Goal: Task Accomplishment & Management: Use online tool/utility

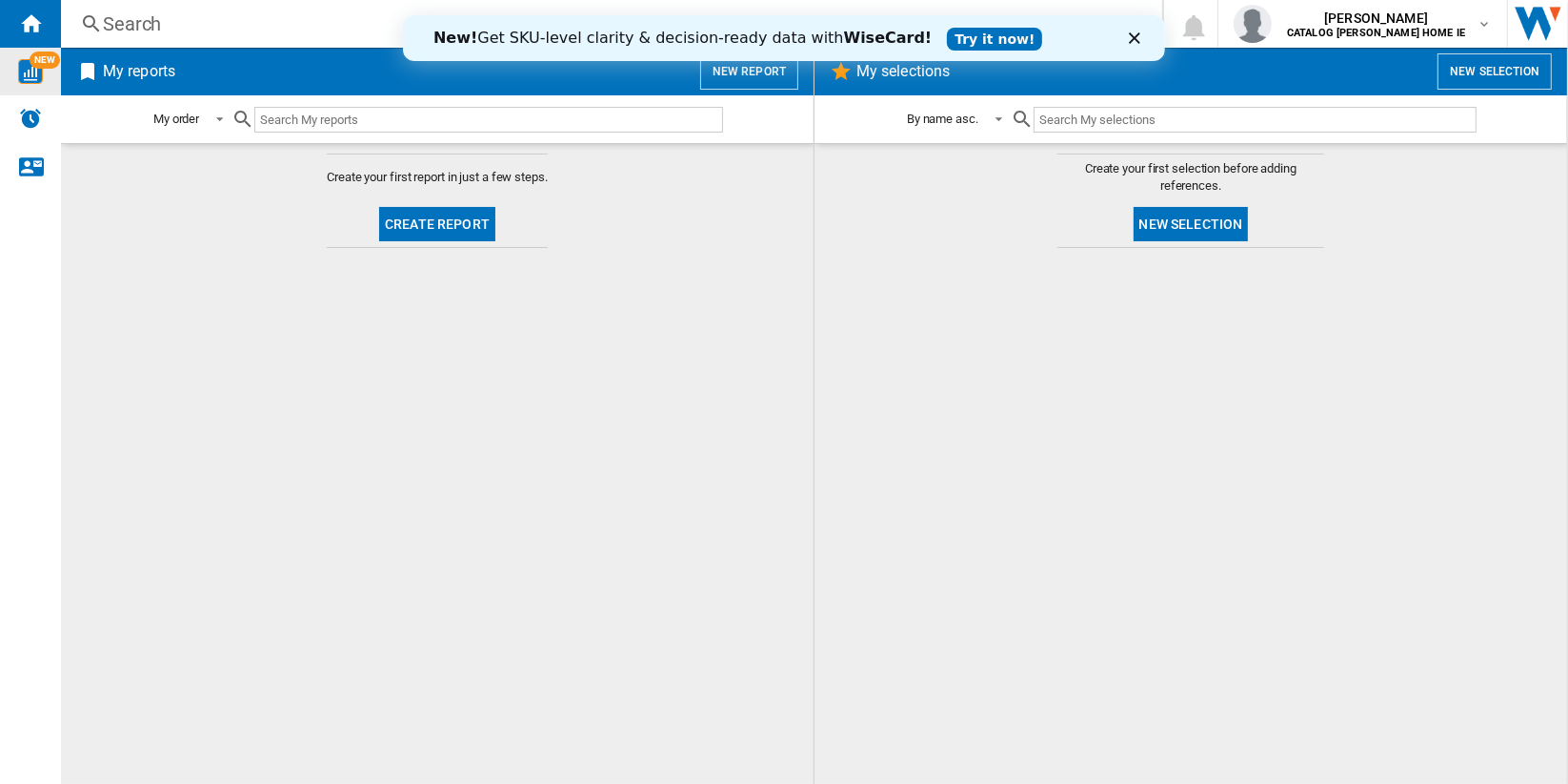
click at [37, 73] on img "WiseCard" at bounding box center [29, 71] width 25 height 25
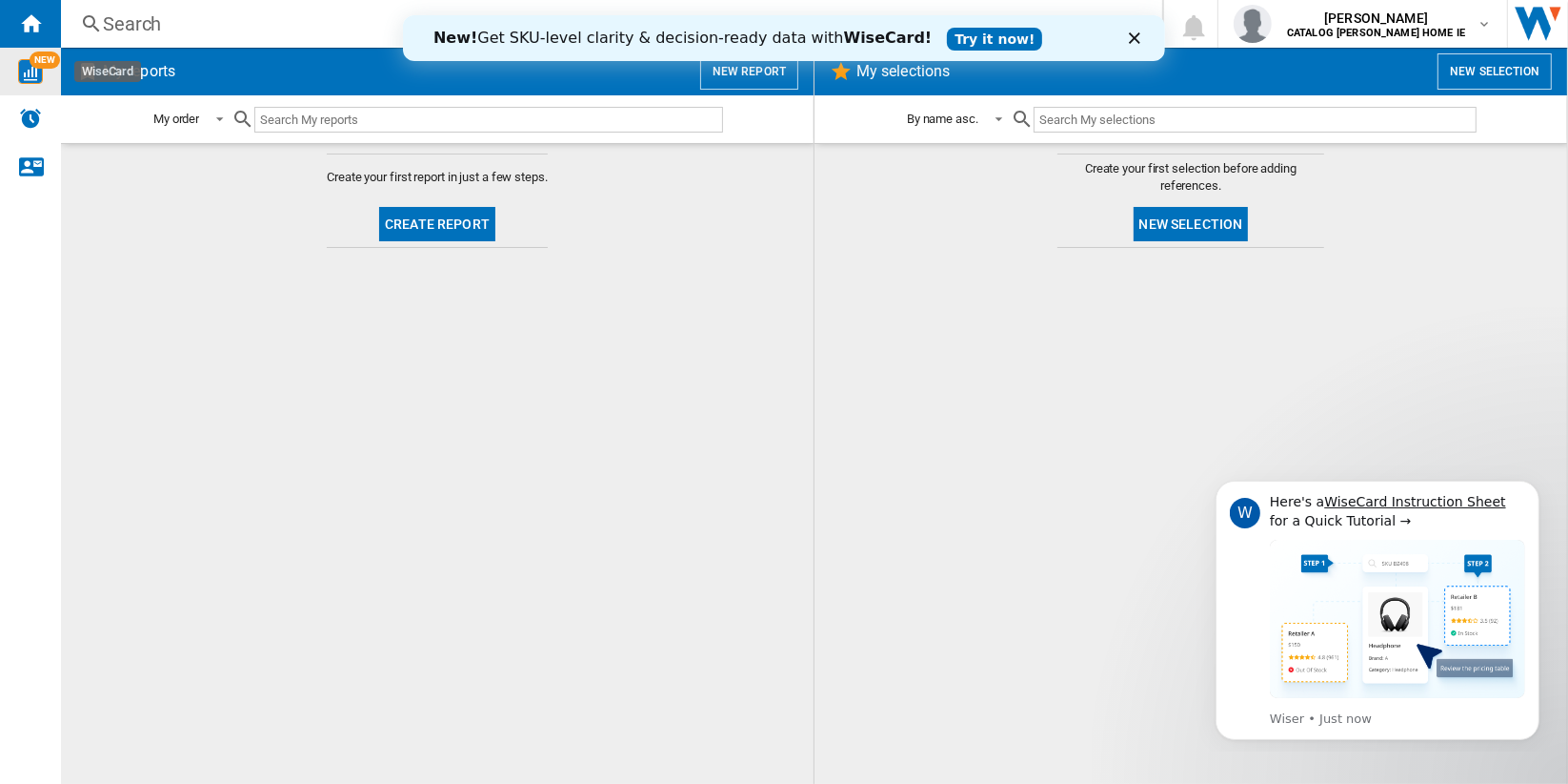
click at [1136, 36] on polygon "Close" at bounding box center [1134, 38] width 12 height 12
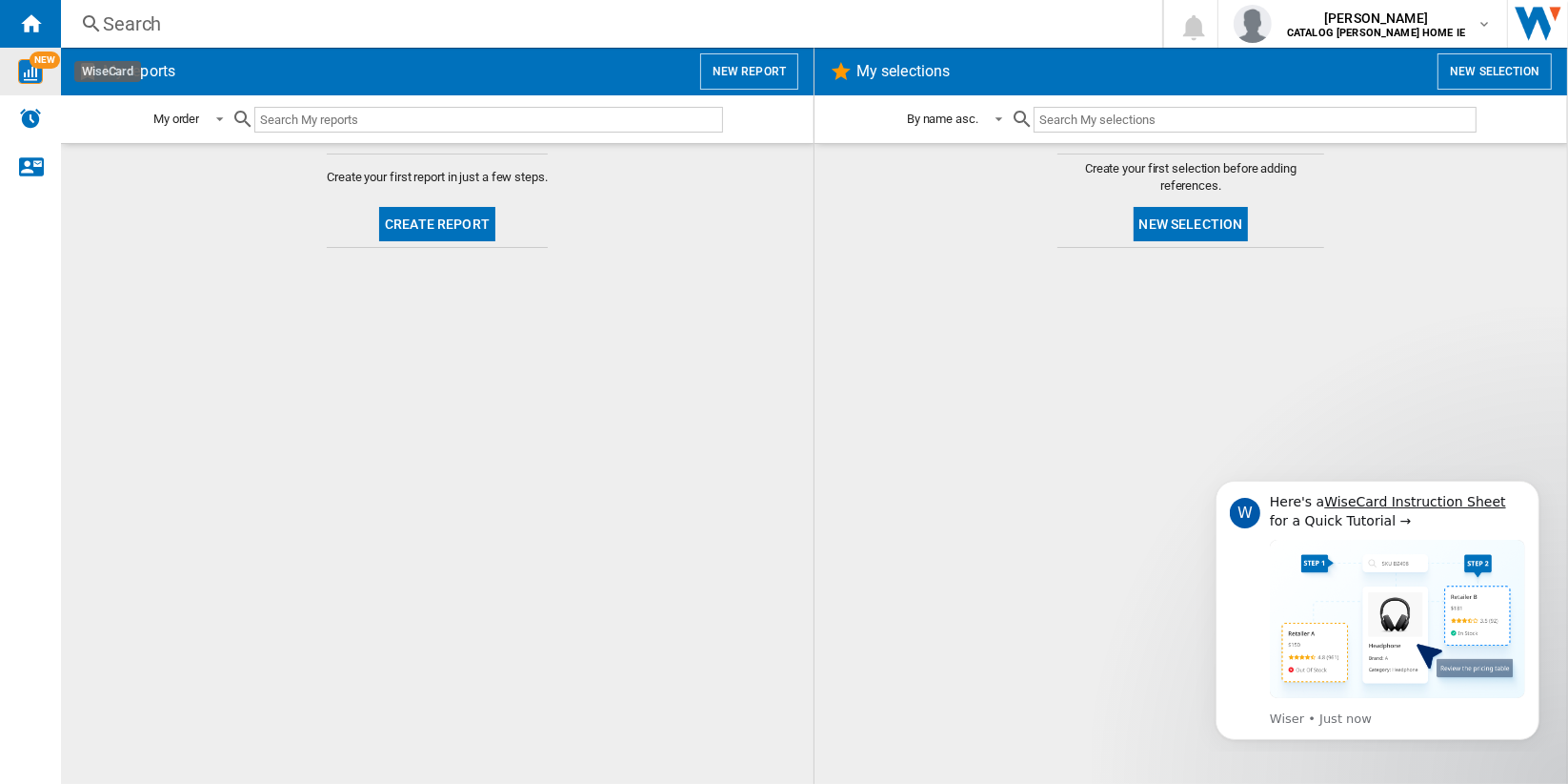
click at [767, 78] on button "New report" at bounding box center [749, 71] width 98 height 36
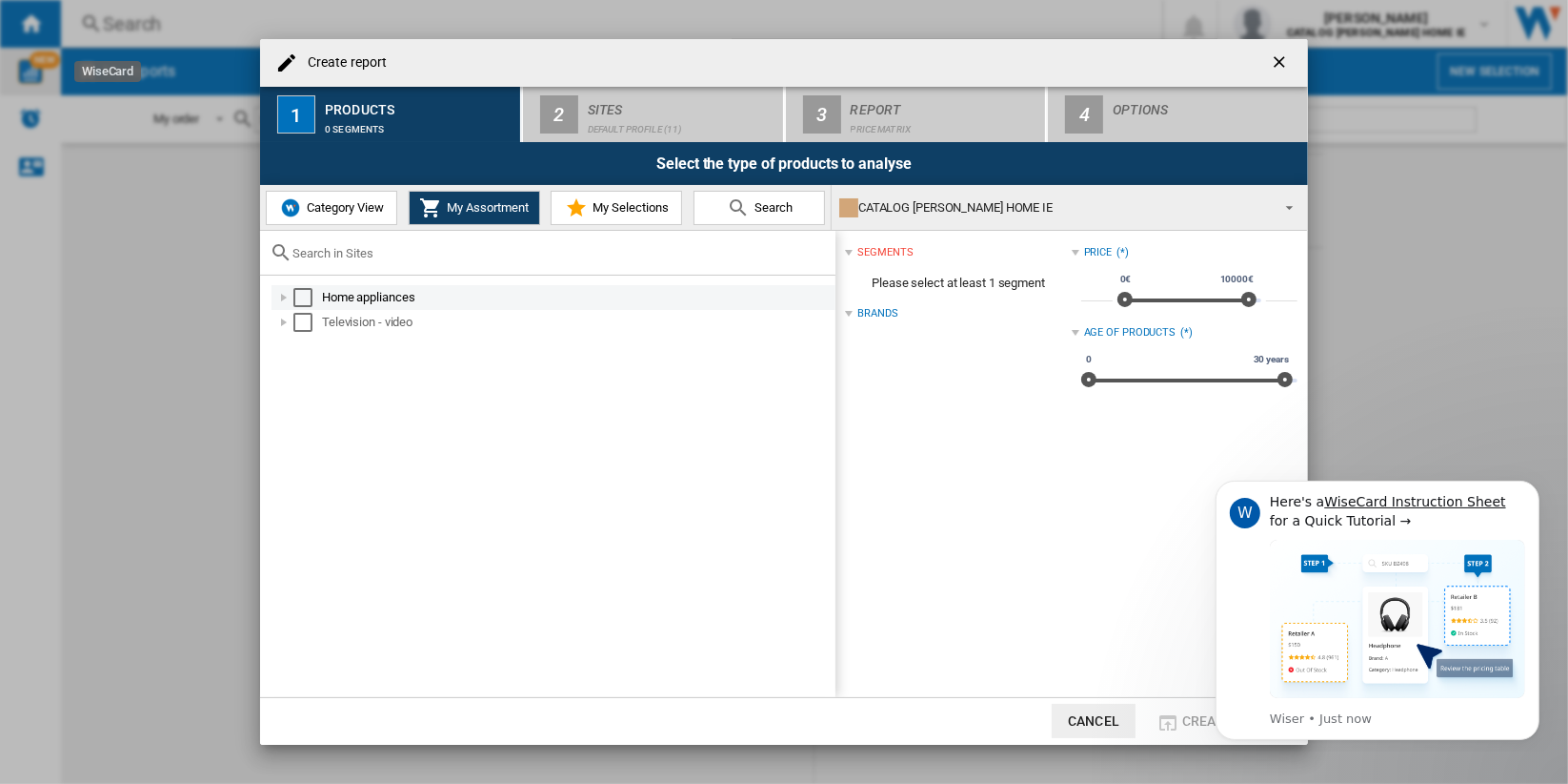
click at [292, 289] on div at bounding box center [283, 297] width 19 height 19
click at [299, 298] on div "Select" at bounding box center [302, 297] width 19 height 19
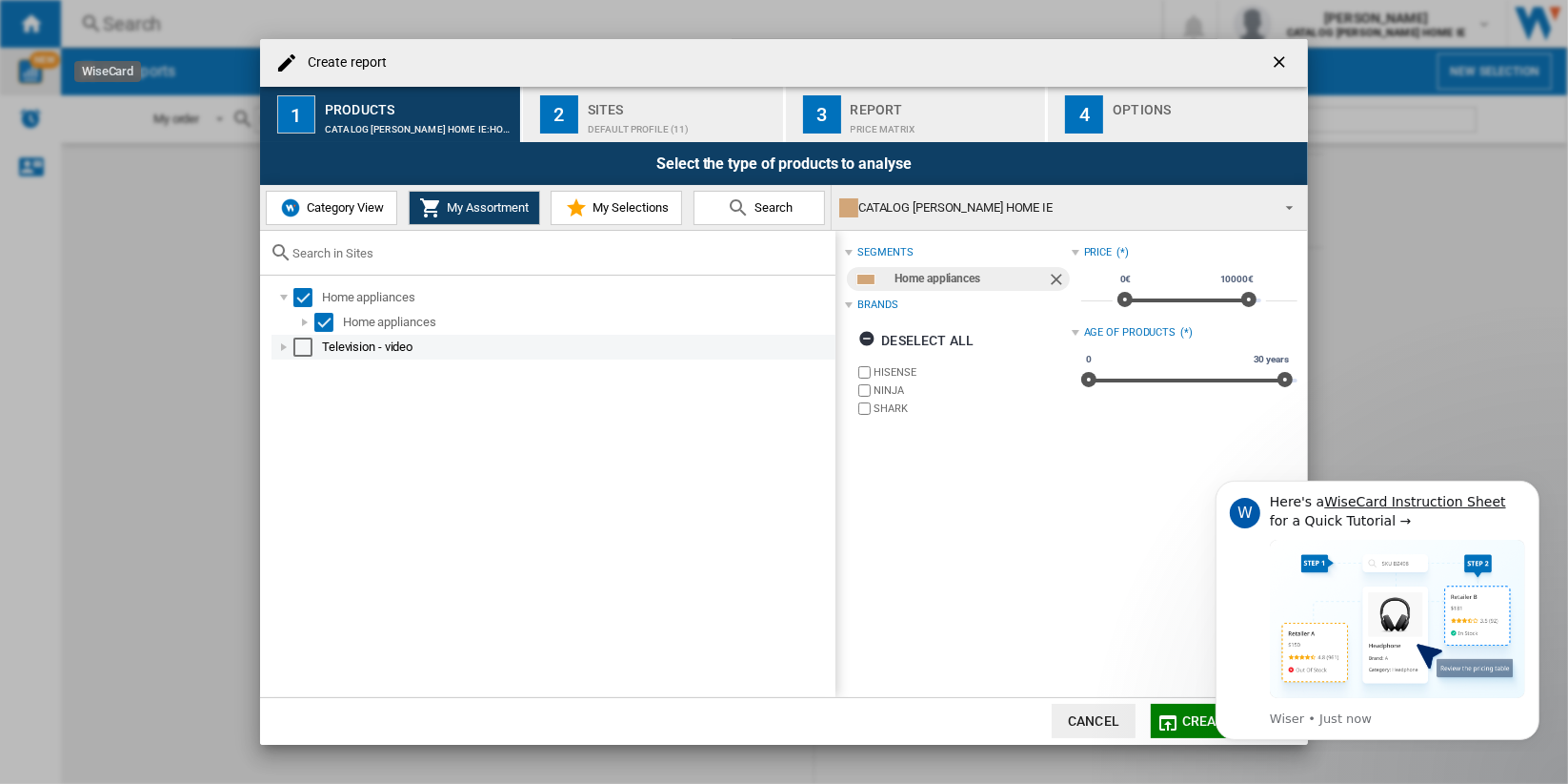
click at [302, 349] on div "Select" at bounding box center [302, 347] width 19 height 19
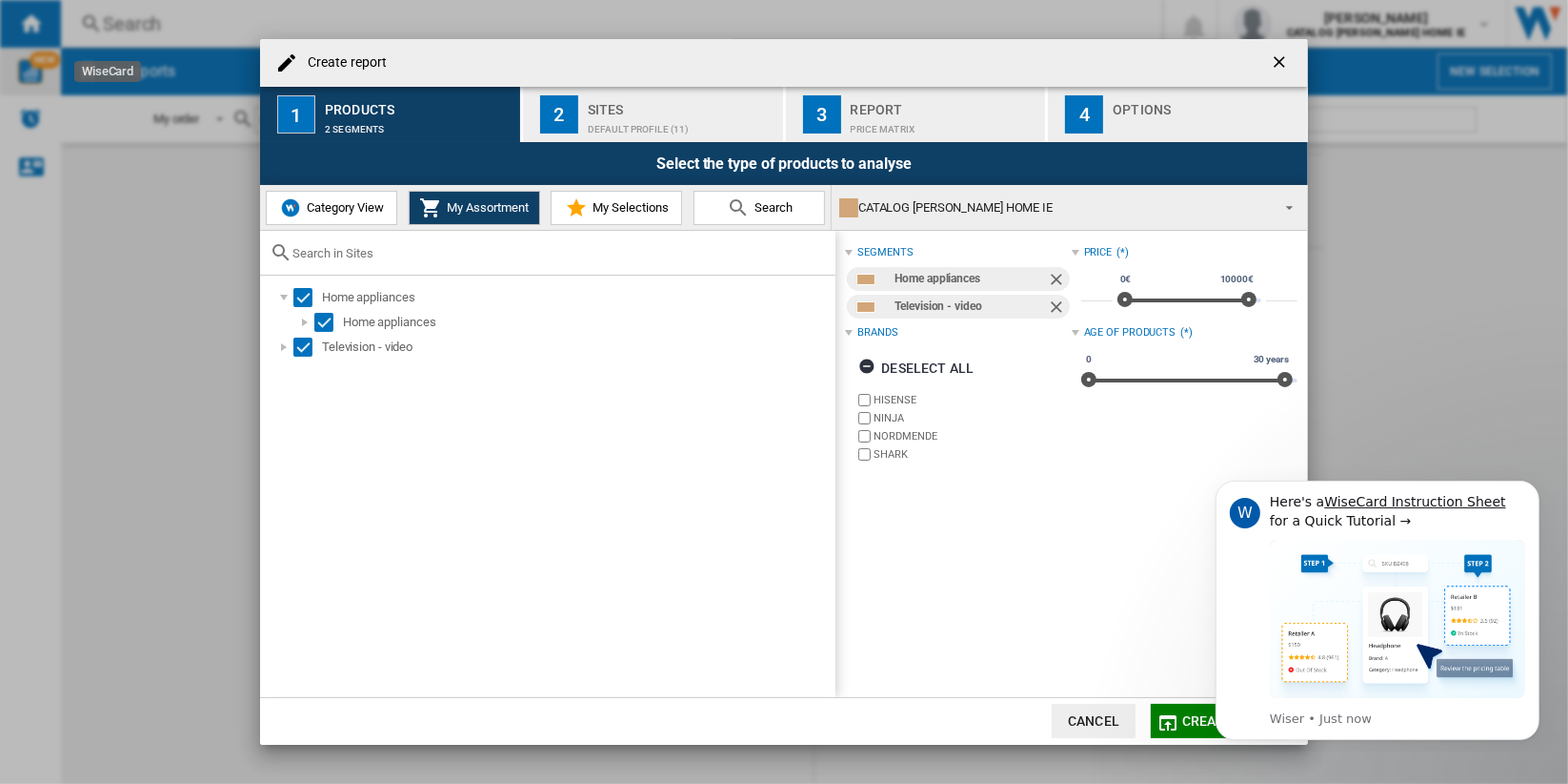
click at [627, 122] on div "Default profile (11)" at bounding box center [681, 124] width 188 height 20
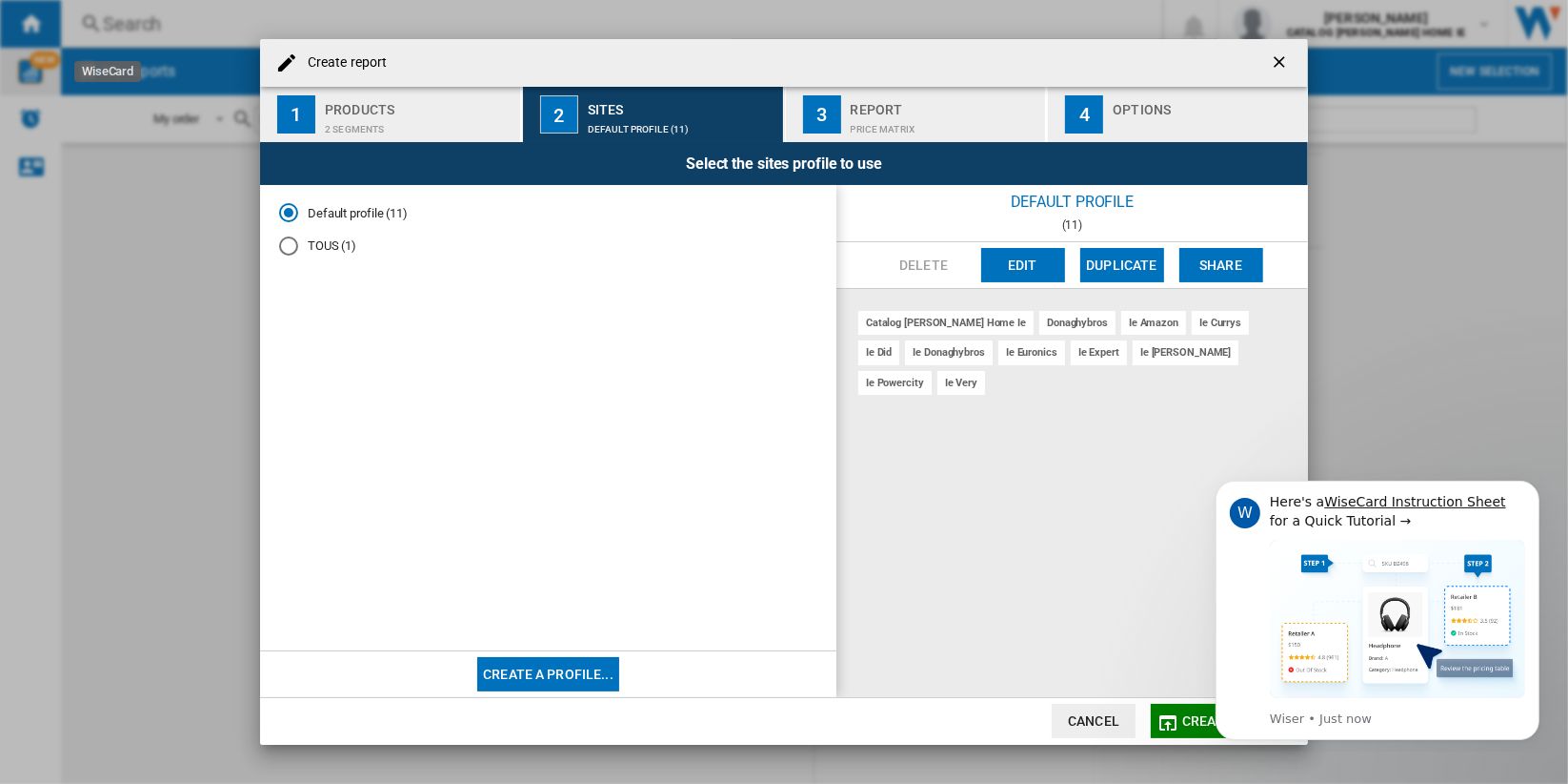
click at [313, 250] on md-radio-button "TOUS (1)" at bounding box center [548, 247] width 538 height 18
click at [369, 216] on md-radio-button "Default profile (11)" at bounding box center [548, 213] width 538 height 18
click at [952, 124] on div "Price Matrix" at bounding box center [945, 124] width 188 height 20
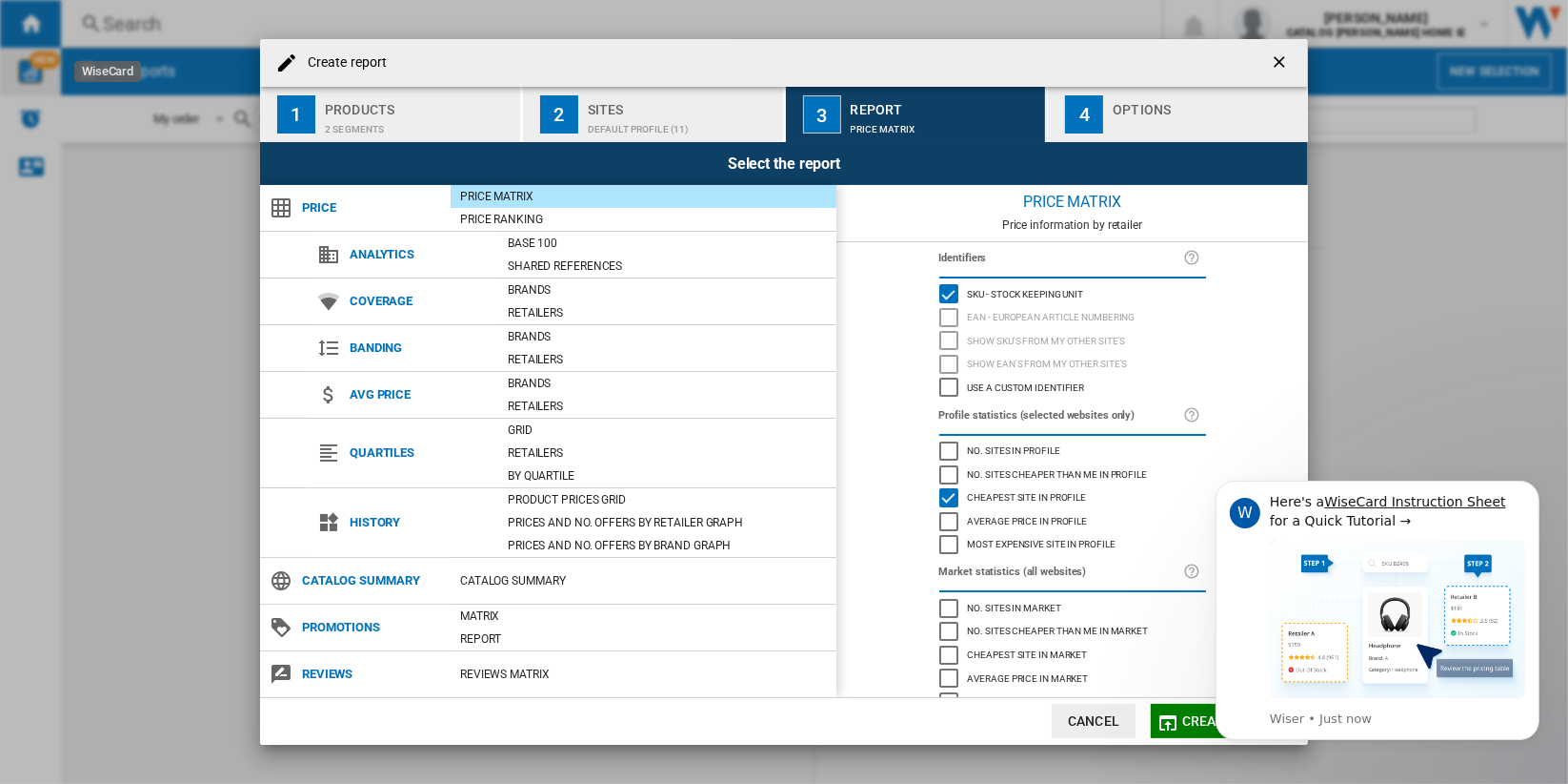
click at [715, 109] on div "Sites" at bounding box center [681, 104] width 188 height 20
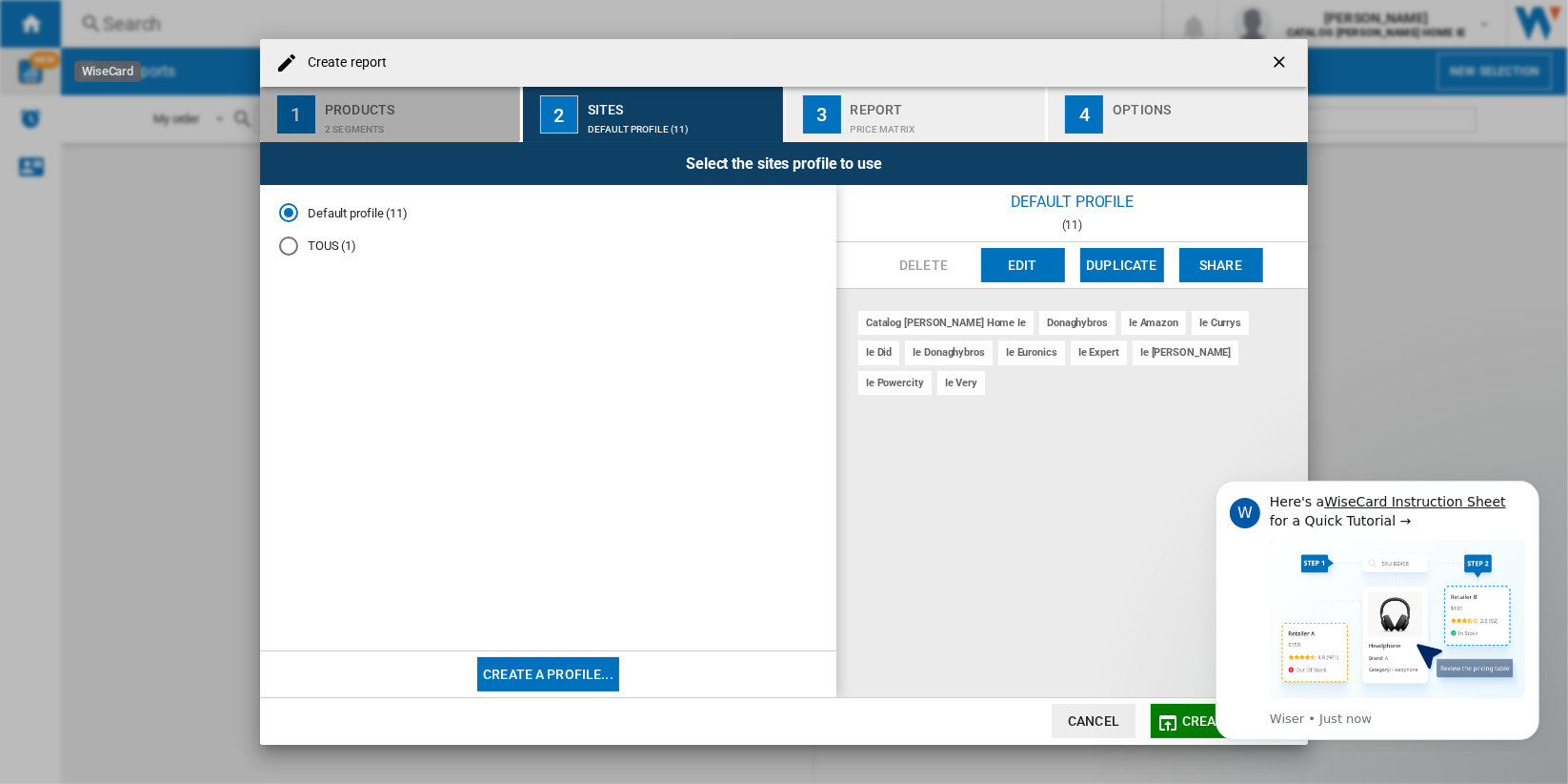
click at [425, 113] on div "Products" at bounding box center [418, 104] width 188 height 20
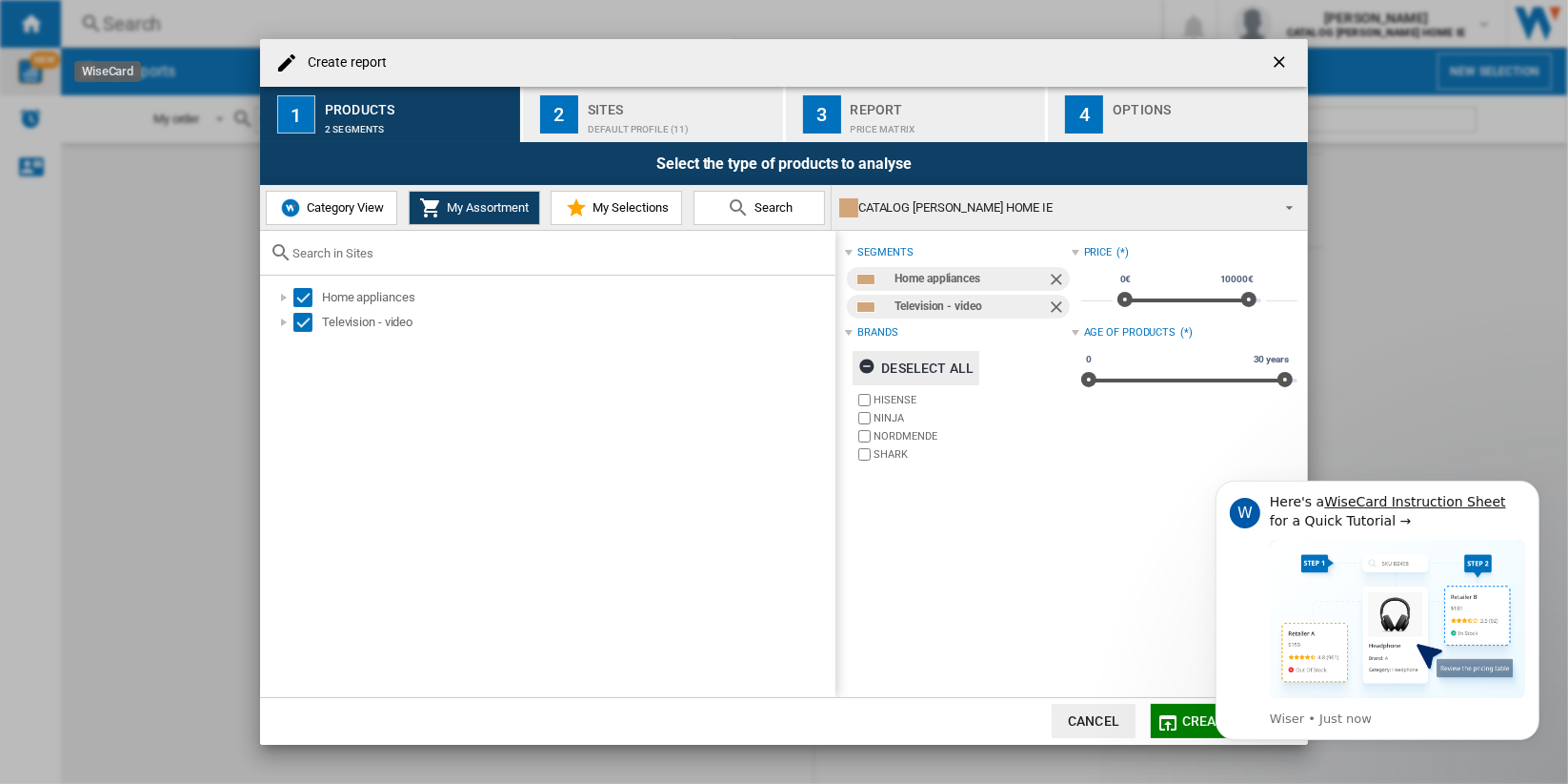
click at [916, 372] on div "Deselect all" at bounding box center [915, 367] width 115 height 34
click at [894, 449] on label "SHARK" at bounding box center [972, 454] width 197 height 15
click at [1191, 728] on button "Create report" at bounding box center [1221, 720] width 142 height 34
